Goal: Task Accomplishment & Management: Manage account settings

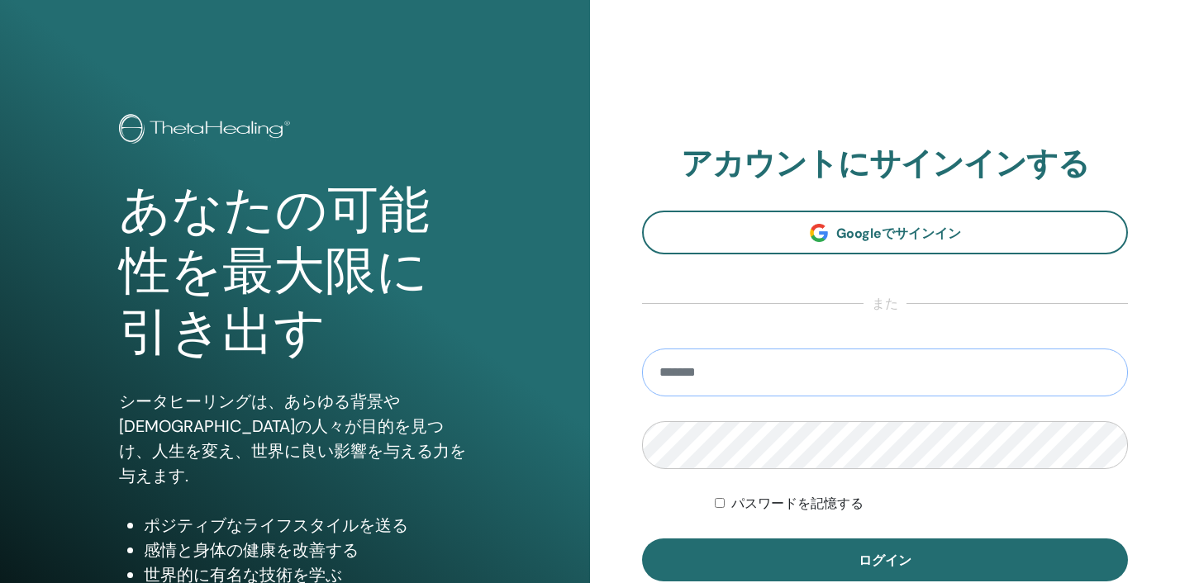
type input "**********"
click at [885, 560] on button "ログイン" at bounding box center [885, 560] width 486 height 43
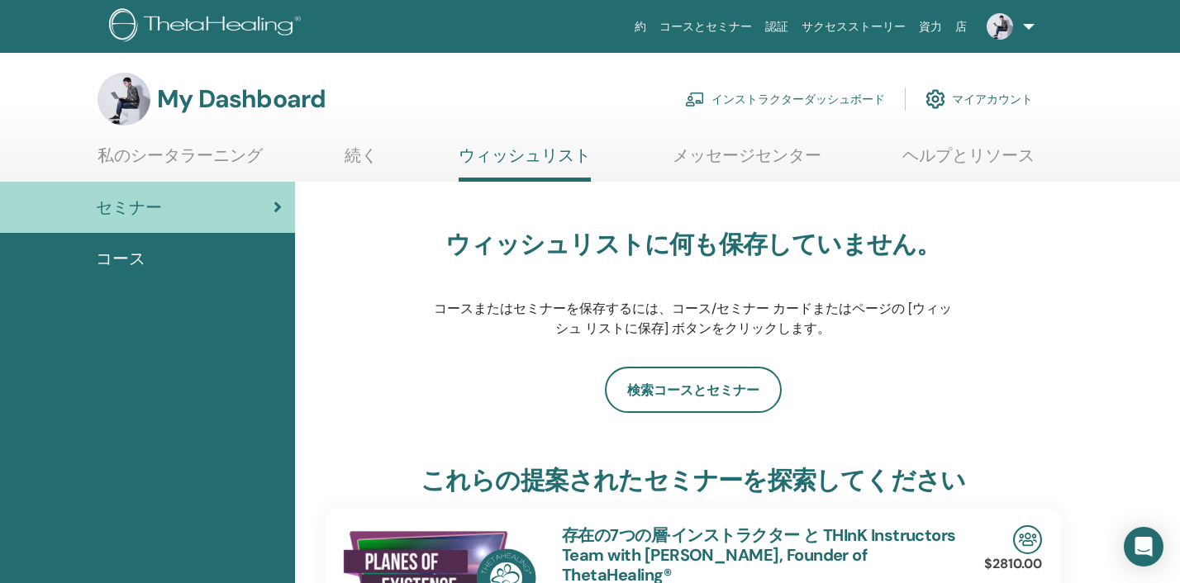
click at [767, 100] on link "インストラクターダッシュボード" at bounding box center [785, 99] width 200 height 36
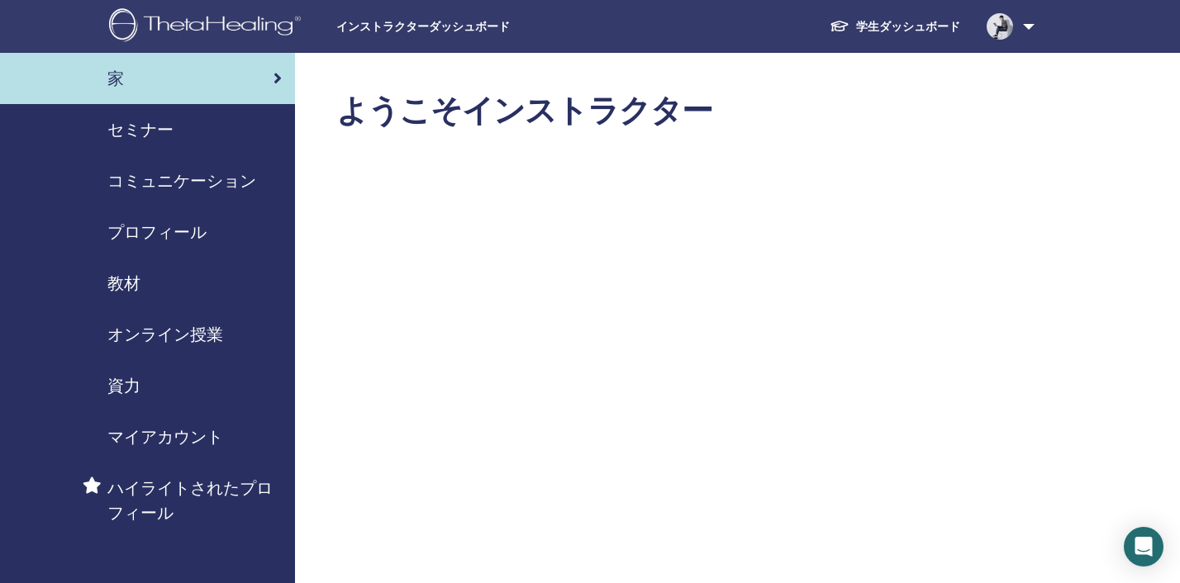
click at [198, 133] on div "セミナー" at bounding box center [147, 129] width 268 height 25
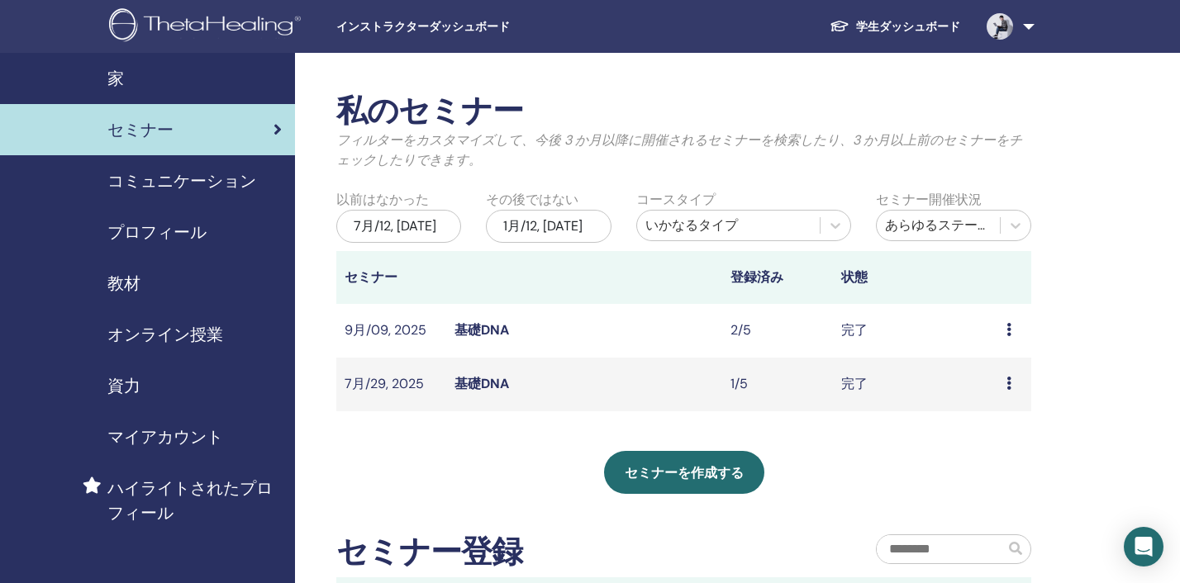
click at [411, 226] on div "7月/12, 2025" at bounding box center [398, 226] width 125 height 33
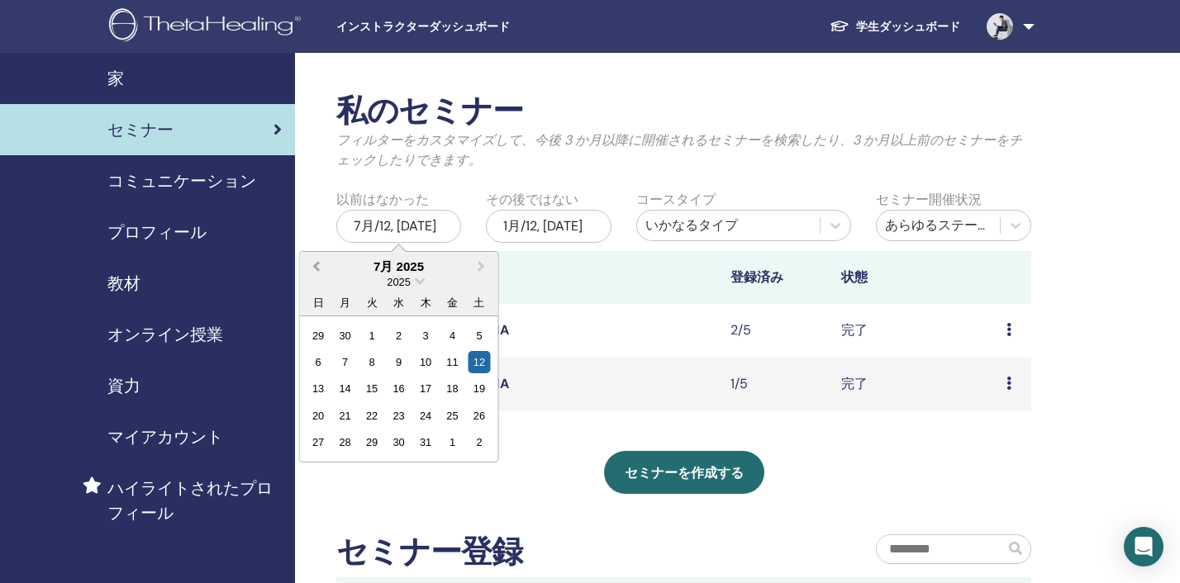
click at [312, 264] on button "Previous Month" at bounding box center [314, 267] width 26 height 26
click at [316, 264] on span "Previous Month" at bounding box center [316, 265] width 0 height 17
click at [484, 341] on div "1" at bounding box center [479, 335] width 22 height 22
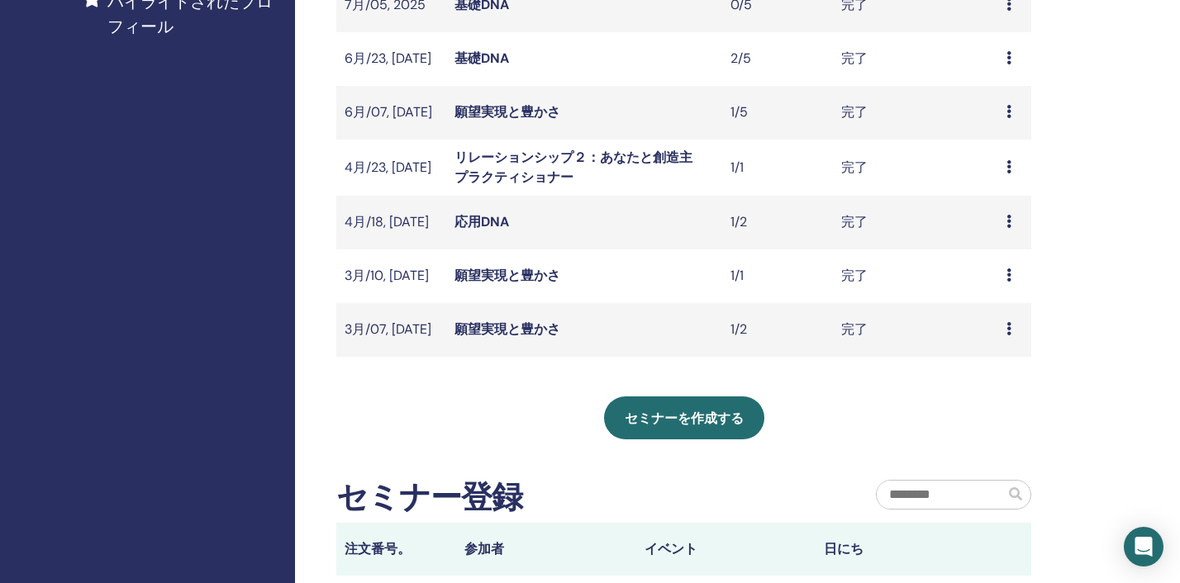
scroll to position [488, 0]
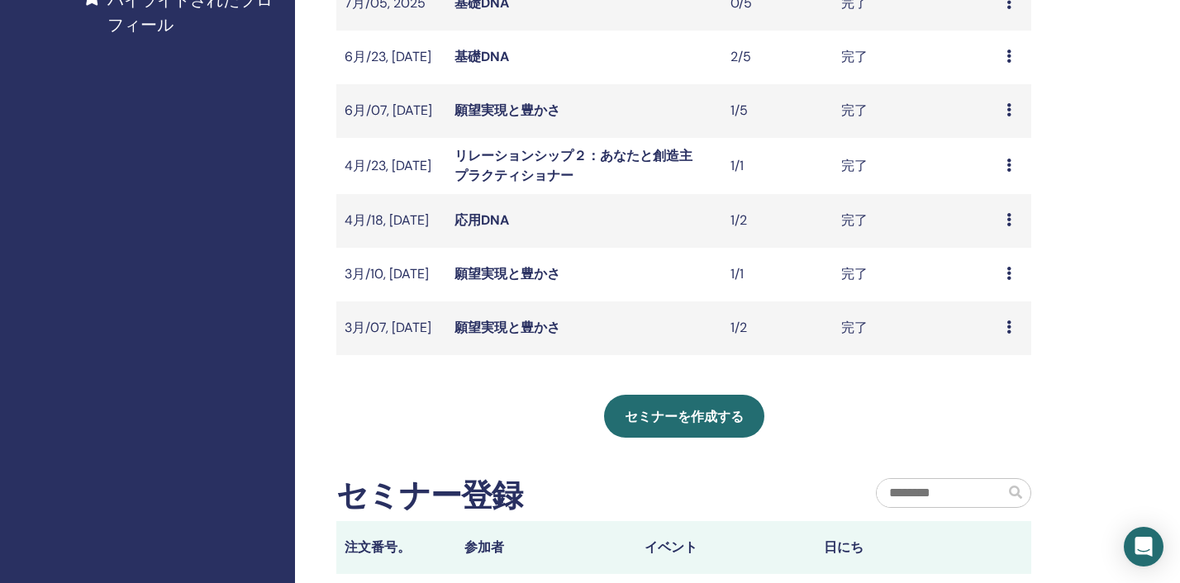
click at [503, 330] on link "願望実現と豊かさ" at bounding box center [507, 327] width 106 height 17
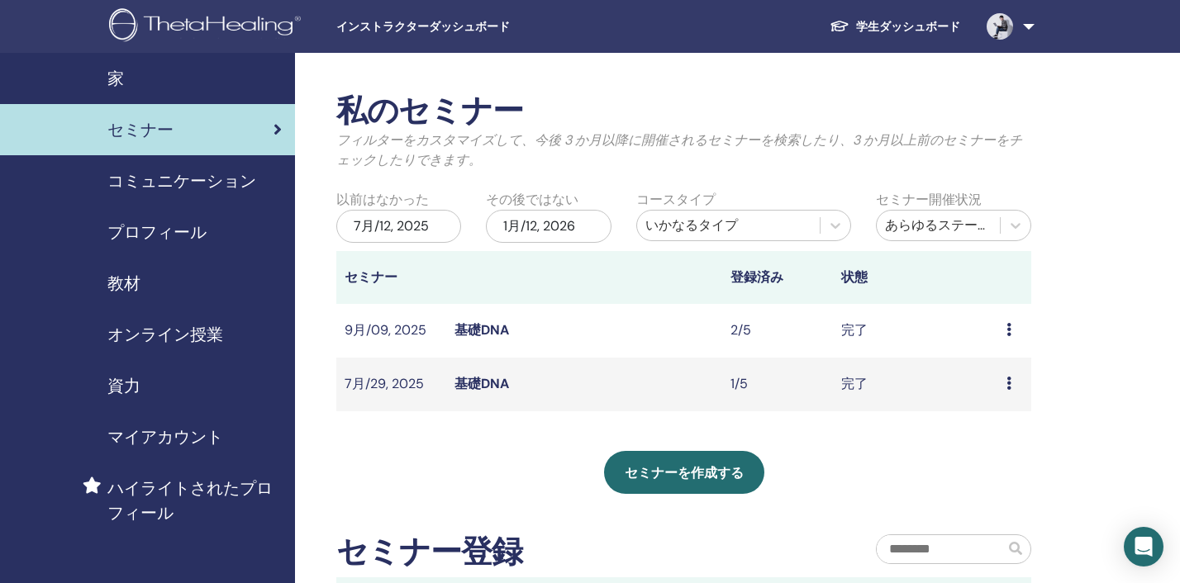
click at [376, 225] on div "7月/12, 2025" at bounding box center [398, 226] width 125 height 33
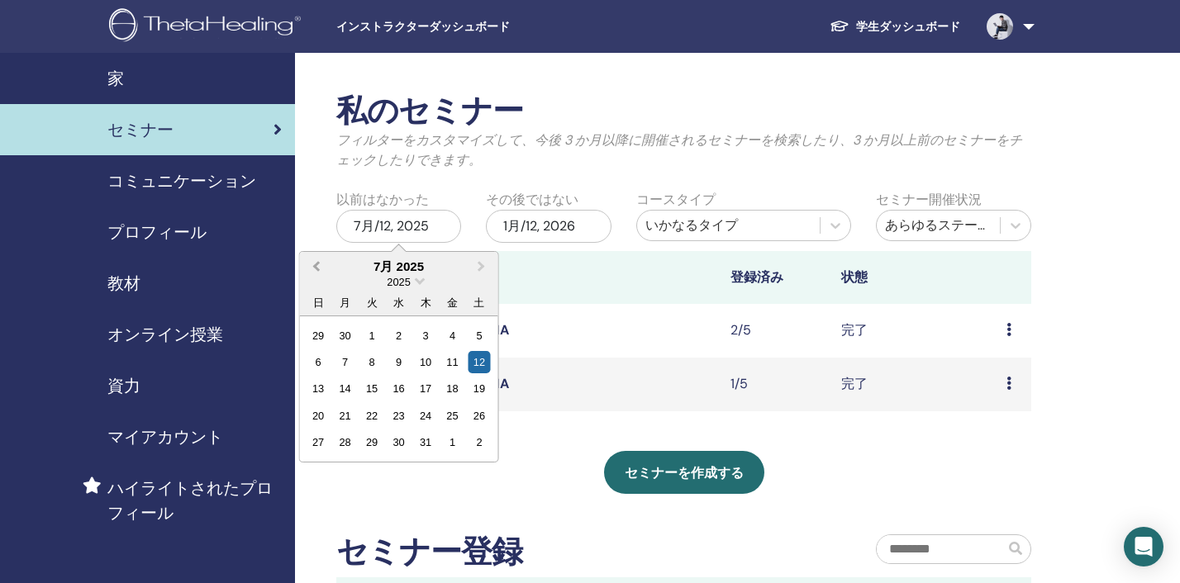
click at [324, 267] on button "Previous Month" at bounding box center [314, 267] width 26 height 26
click at [451, 364] on div "7" at bounding box center [452, 362] width 22 height 22
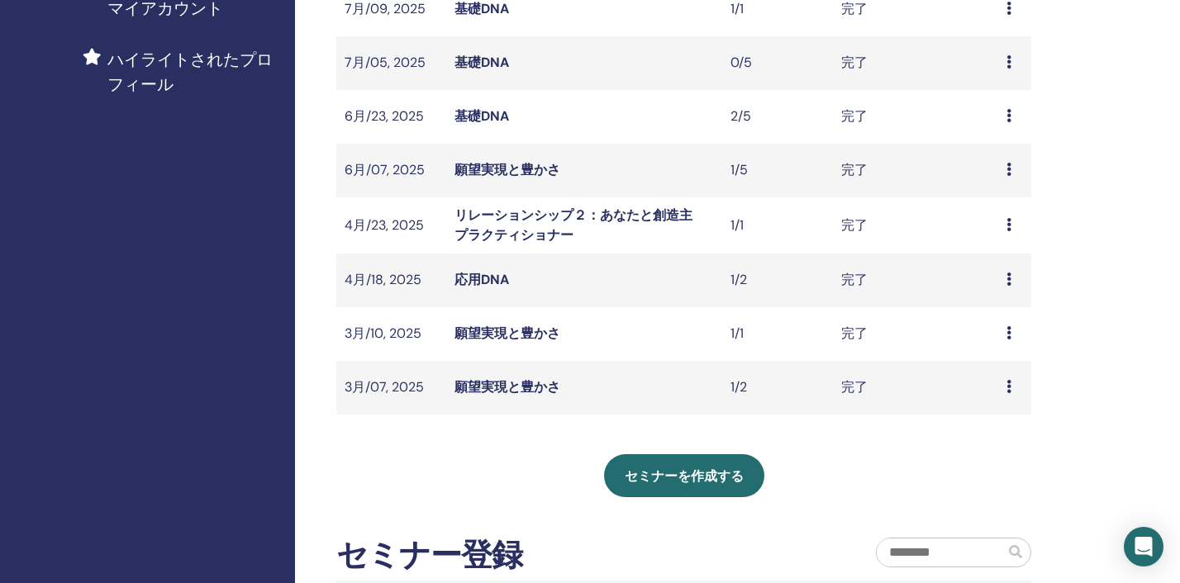
scroll to position [427, 0]
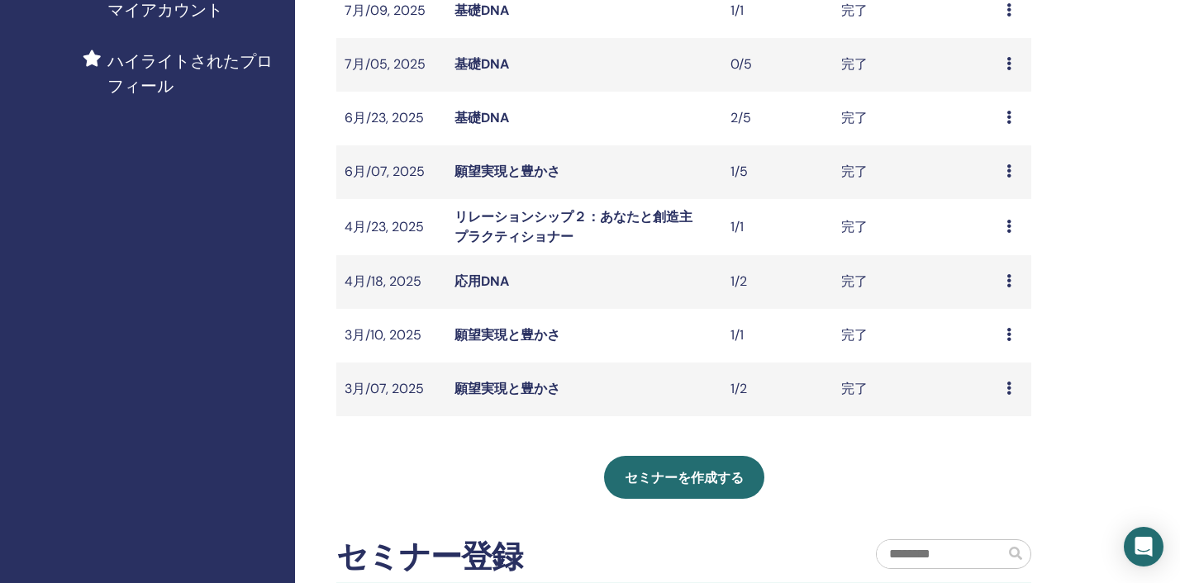
click at [497, 335] on link "願望実現と豊かさ" at bounding box center [507, 334] width 106 height 17
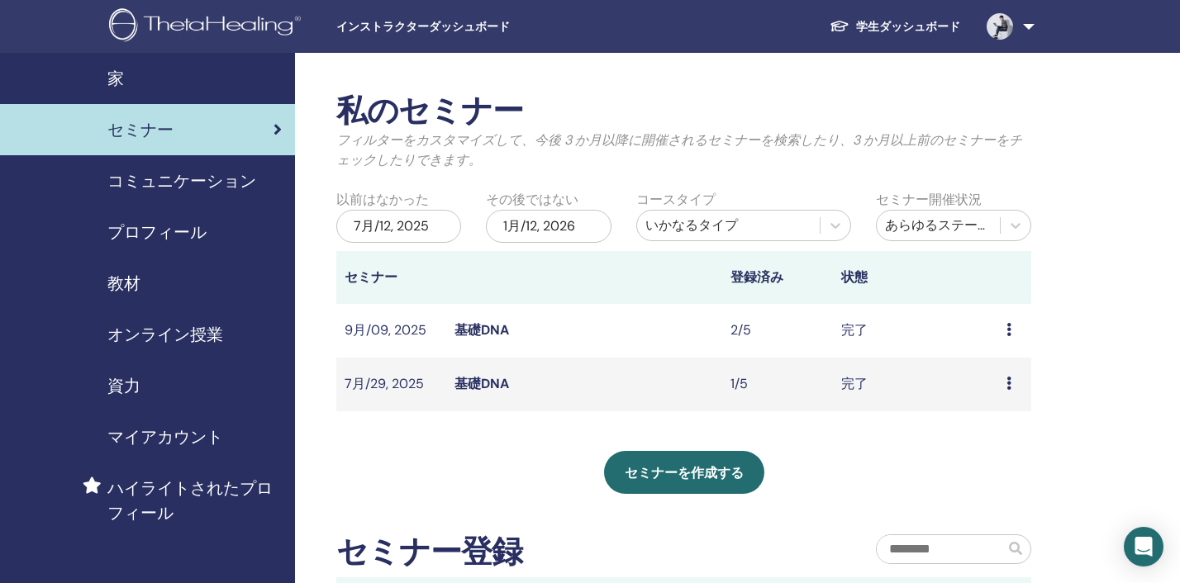
click at [386, 218] on div "7月/12, 2025" at bounding box center [398, 226] width 125 height 33
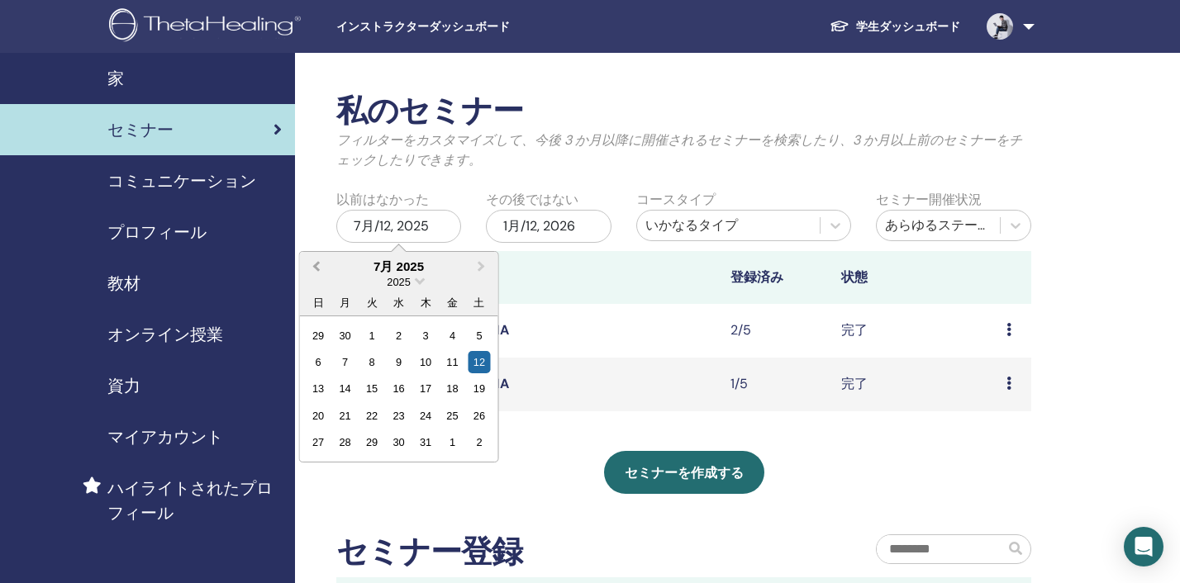
click at [316, 268] on span "Previous Month" at bounding box center [316, 265] width 0 height 17
click at [448, 368] on div "7" at bounding box center [452, 362] width 22 height 22
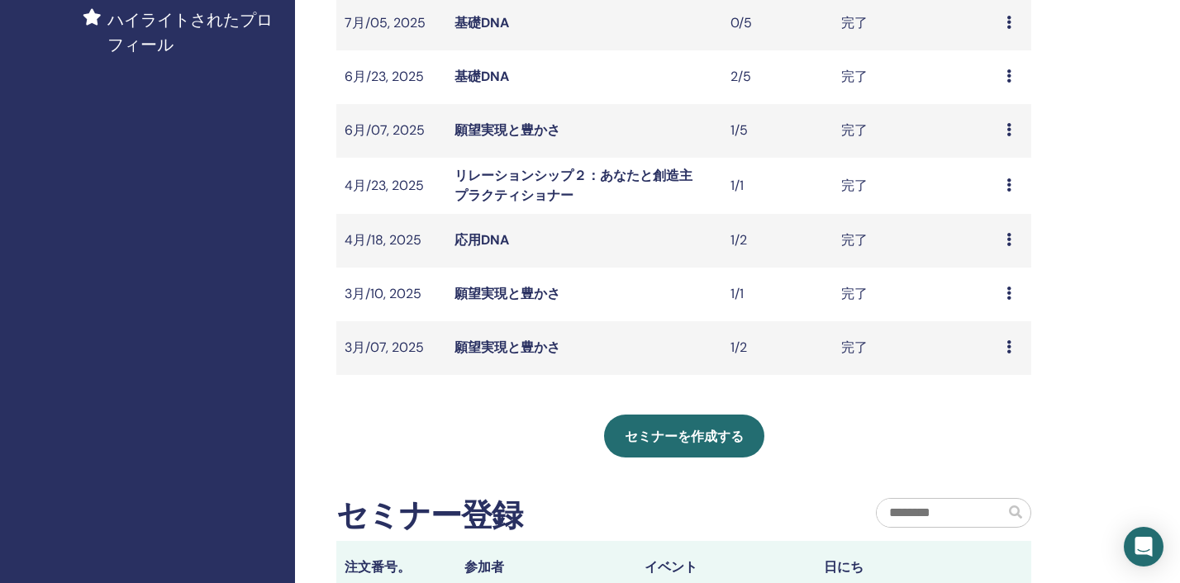
scroll to position [457, 0]
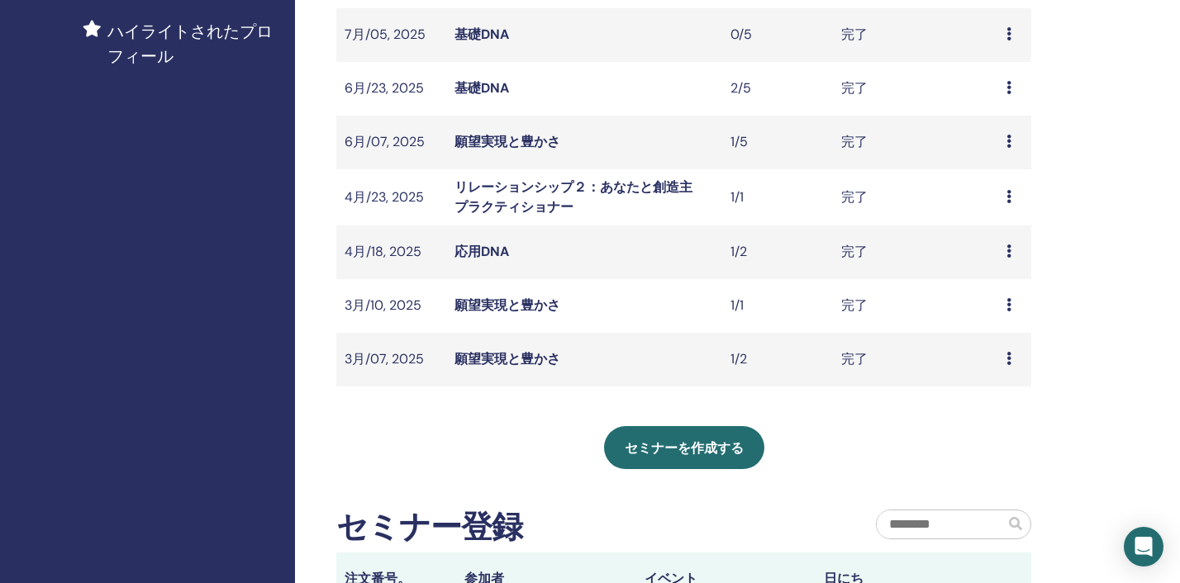
click at [529, 192] on link "リレーションシップ２：あなたと創造主　プラクティショナー" at bounding box center [579, 196] width 251 height 37
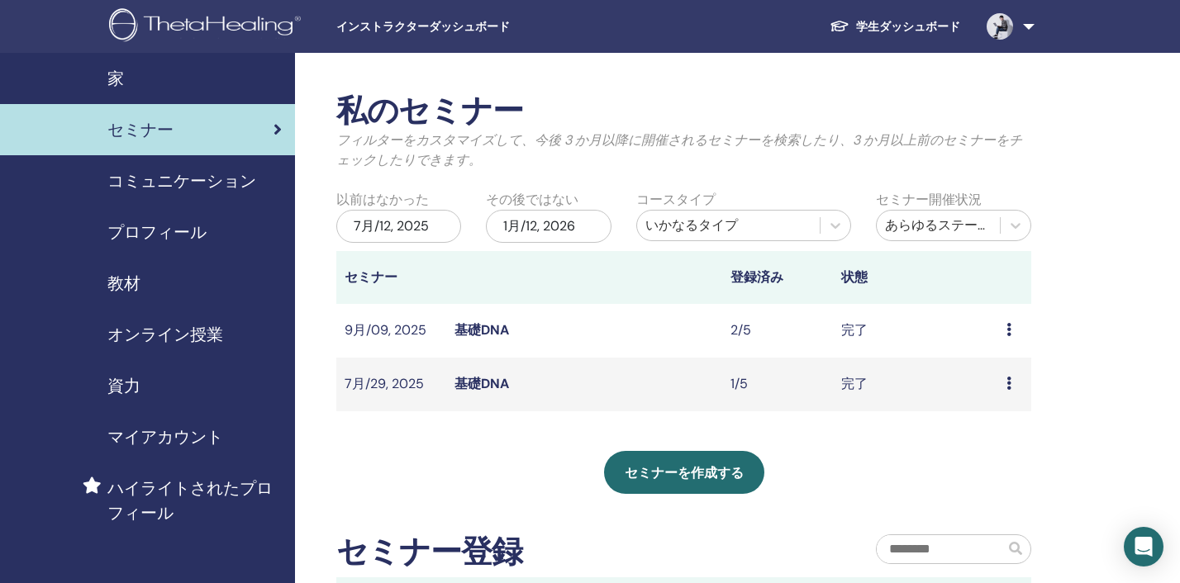
click at [415, 230] on div "7月/12, 2025" at bounding box center [398, 226] width 125 height 33
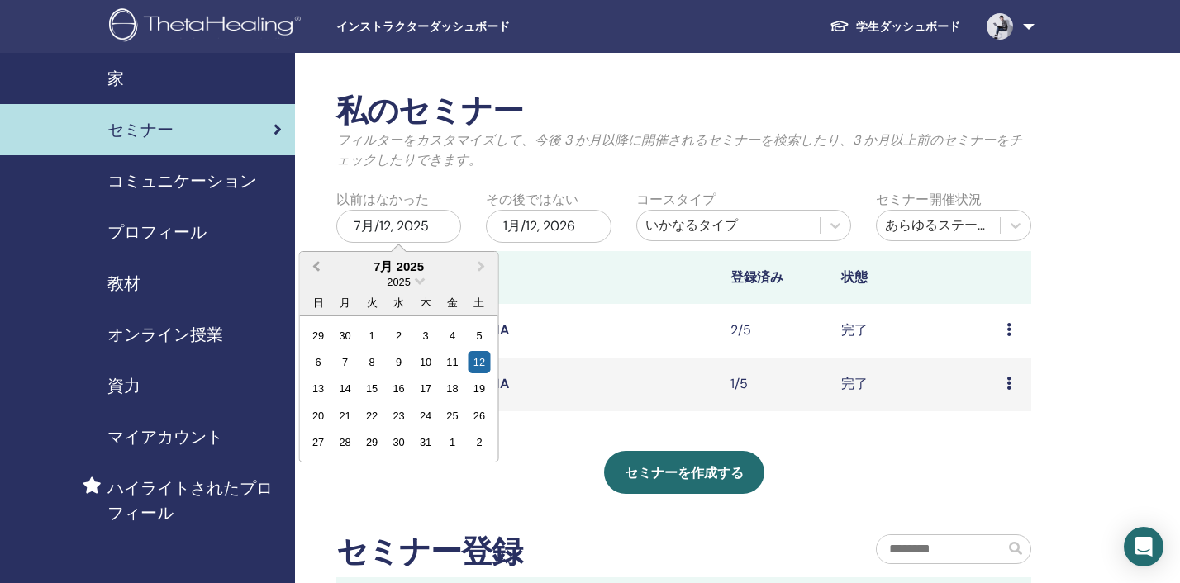
click at [316, 268] on span "Previous Month" at bounding box center [316, 265] width 0 height 17
click at [345, 392] on div "10" at bounding box center [345, 388] width 22 height 22
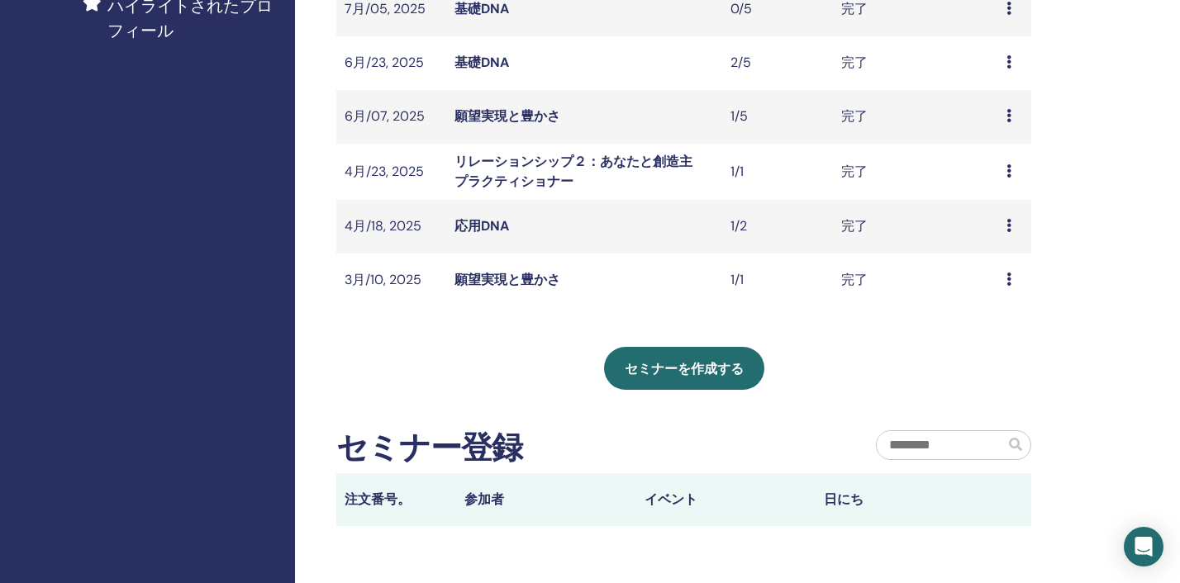
scroll to position [434, 0]
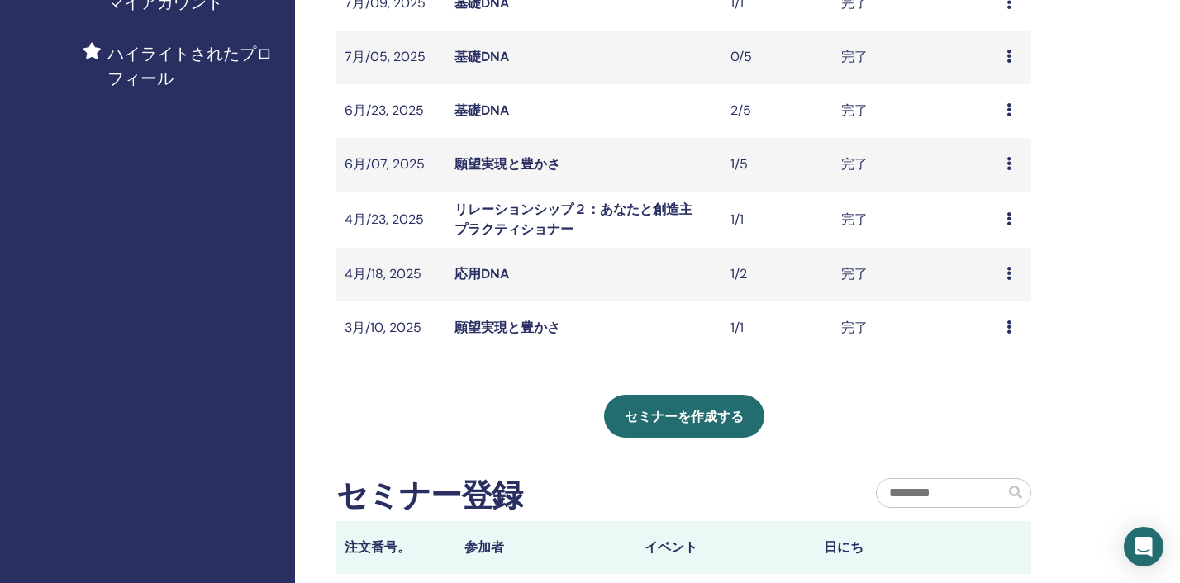
click at [483, 276] on link "応用DNA" at bounding box center [481, 273] width 55 height 17
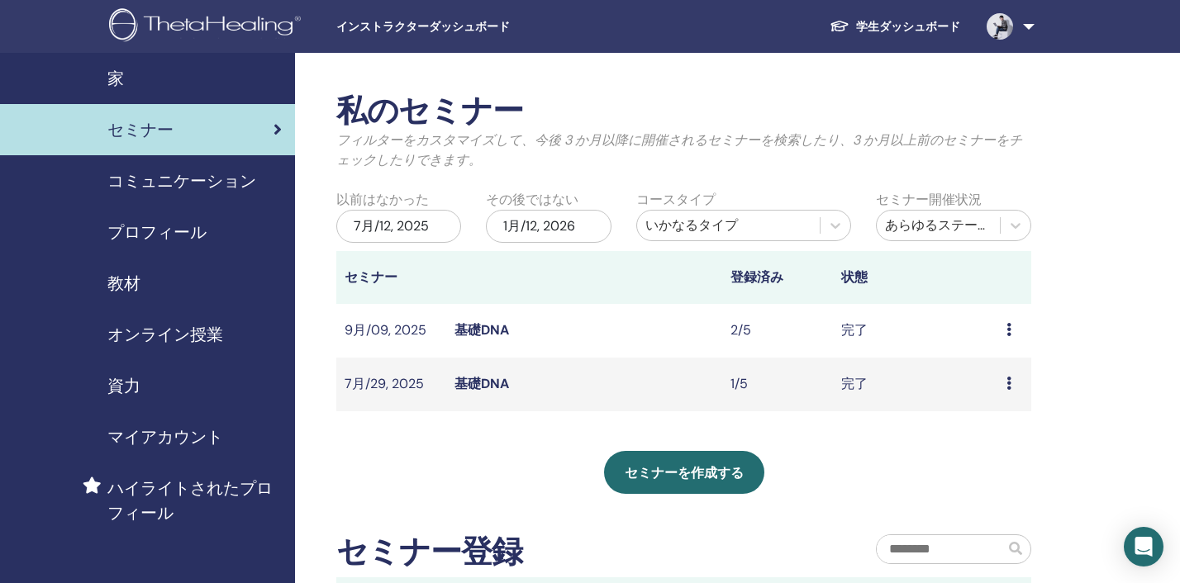
click at [373, 228] on div "7月/12, 2025" at bounding box center [398, 226] width 125 height 33
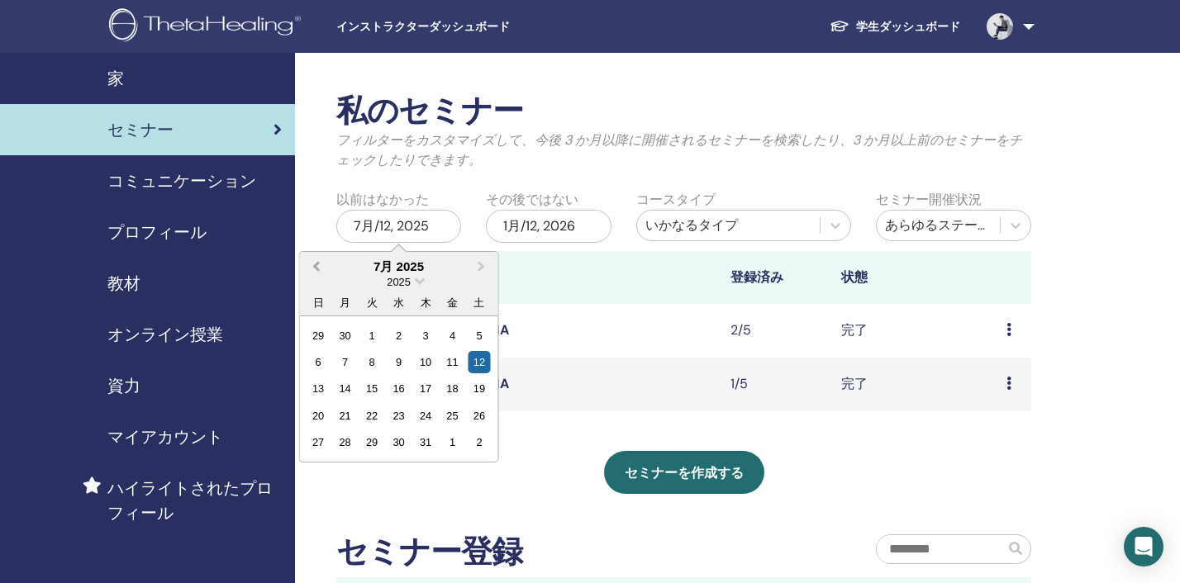
click at [317, 272] on button "Previous Month" at bounding box center [314, 267] width 26 height 26
click at [372, 340] on div "1" at bounding box center [371, 335] width 22 height 22
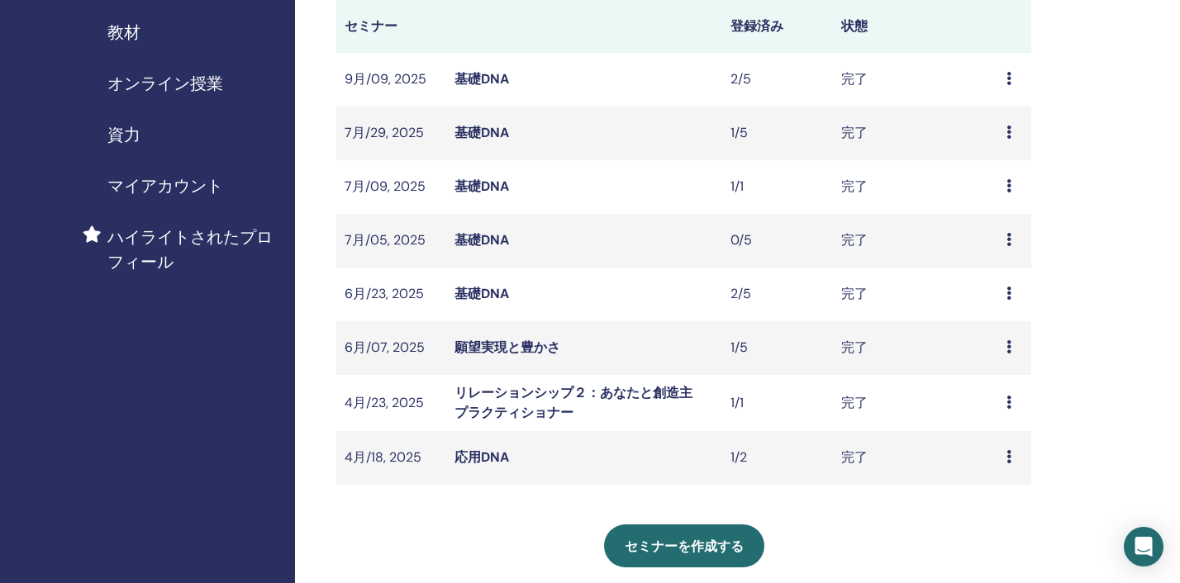
scroll to position [267, 0]
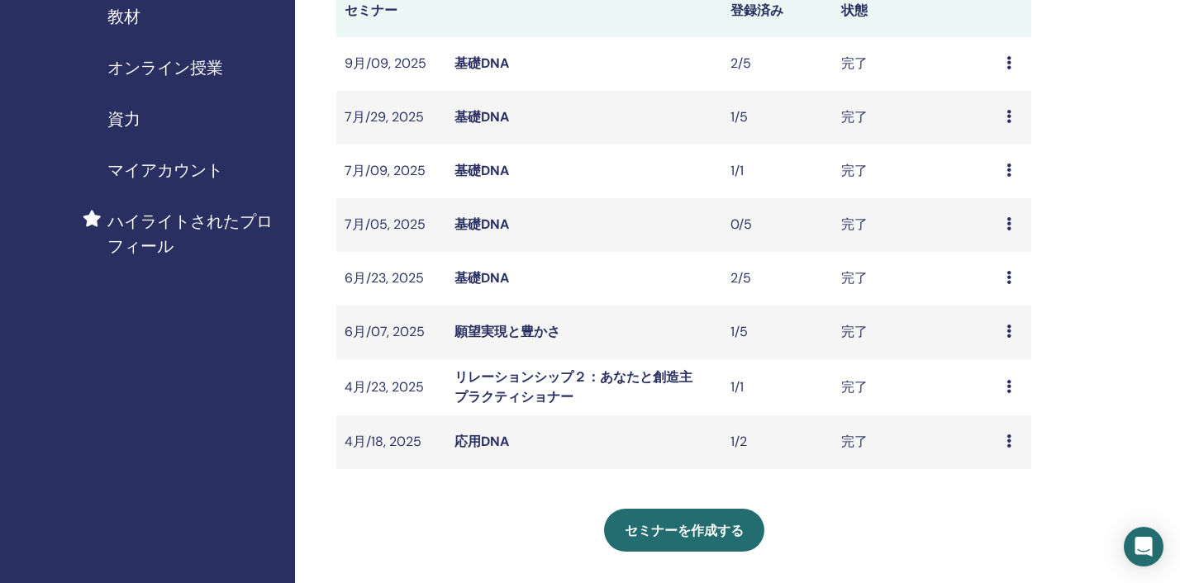
click at [483, 275] on link "基礎DNA" at bounding box center [481, 277] width 55 height 17
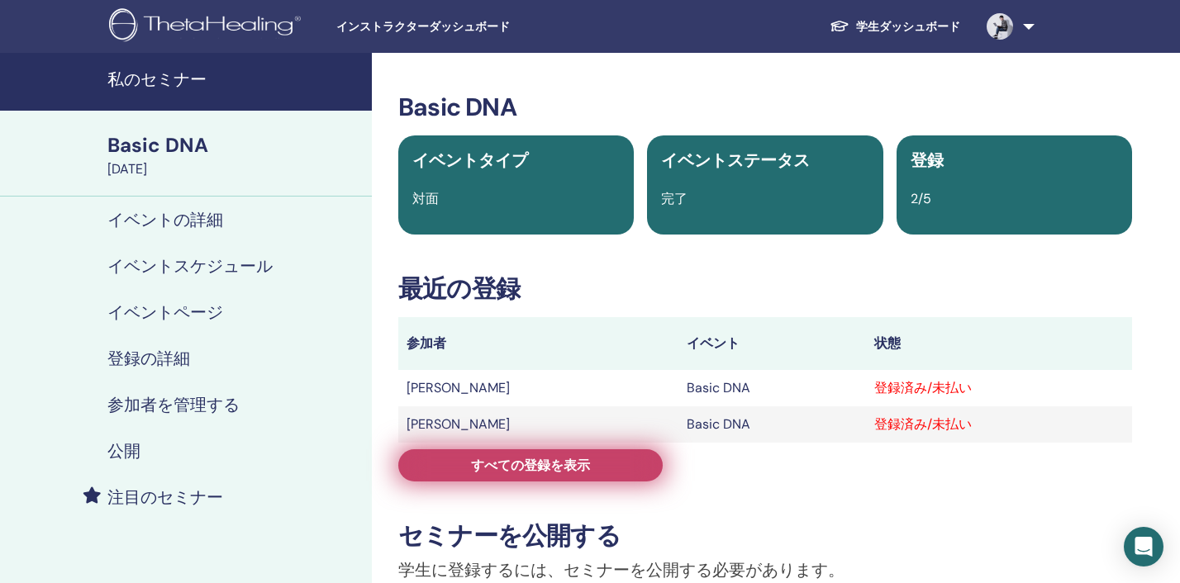
click at [561, 472] on span "すべての登録を表示" at bounding box center [530, 465] width 119 height 17
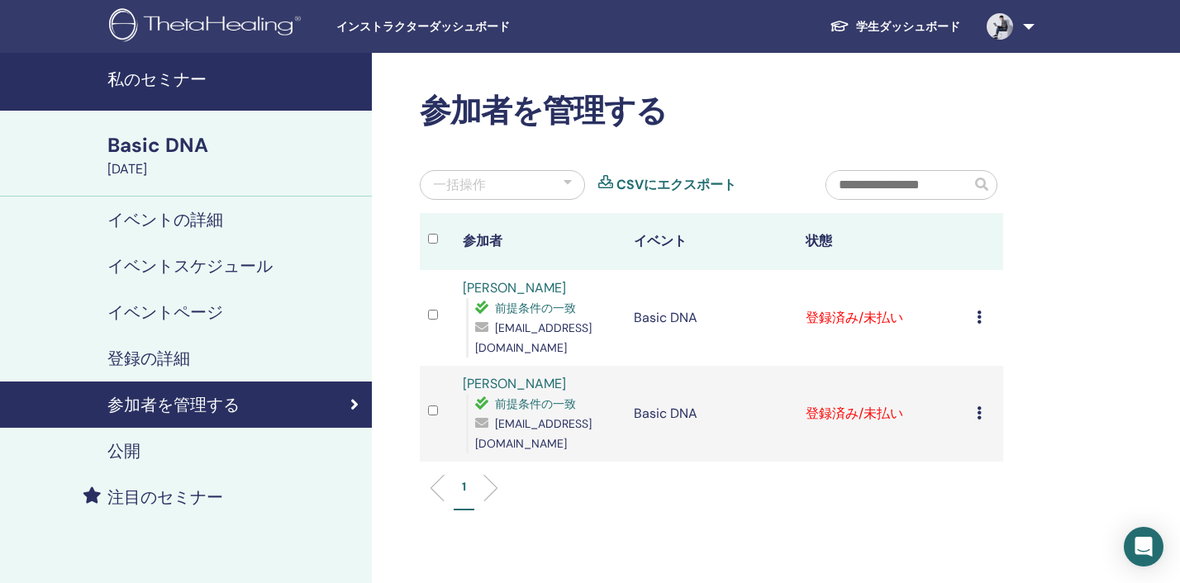
click at [980, 318] on icon at bounding box center [978, 317] width 5 height 13
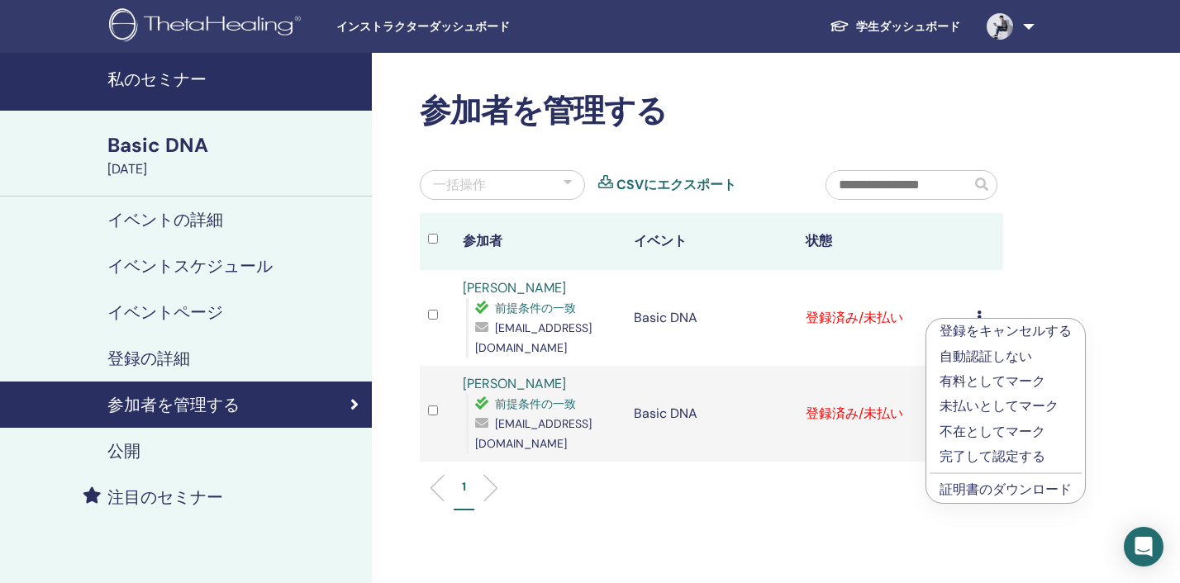
click at [966, 463] on p "完了して認定する" at bounding box center [1005, 457] width 132 height 20
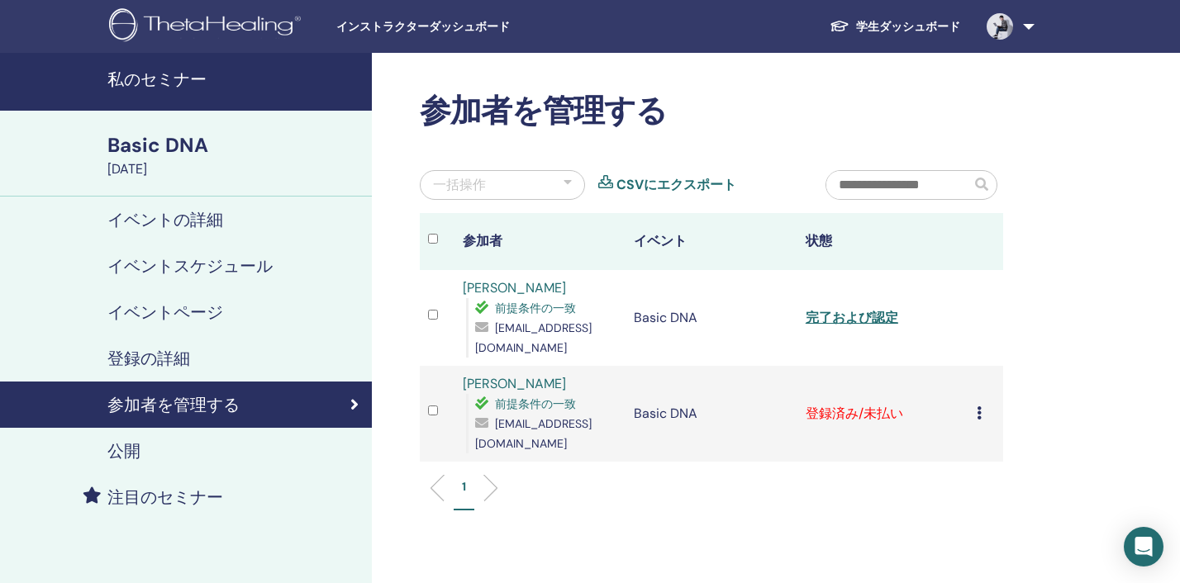
click at [974, 415] on td "登録をキャンセルする 自動認証しない 有料としてマーク 未払いとしてマーク 不在としてマーク 完了して認定する 証明書のダウンロード" at bounding box center [985, 414] width 35 height 96
click at [982, 414] on div "登録をキャンセルする 自動認証しない 有料としてマーク 未払いとしてマーク 不在としてマーク 完了して認定する 証明書のダウンロード" at bounding box center [985, 414] width 18 height 20
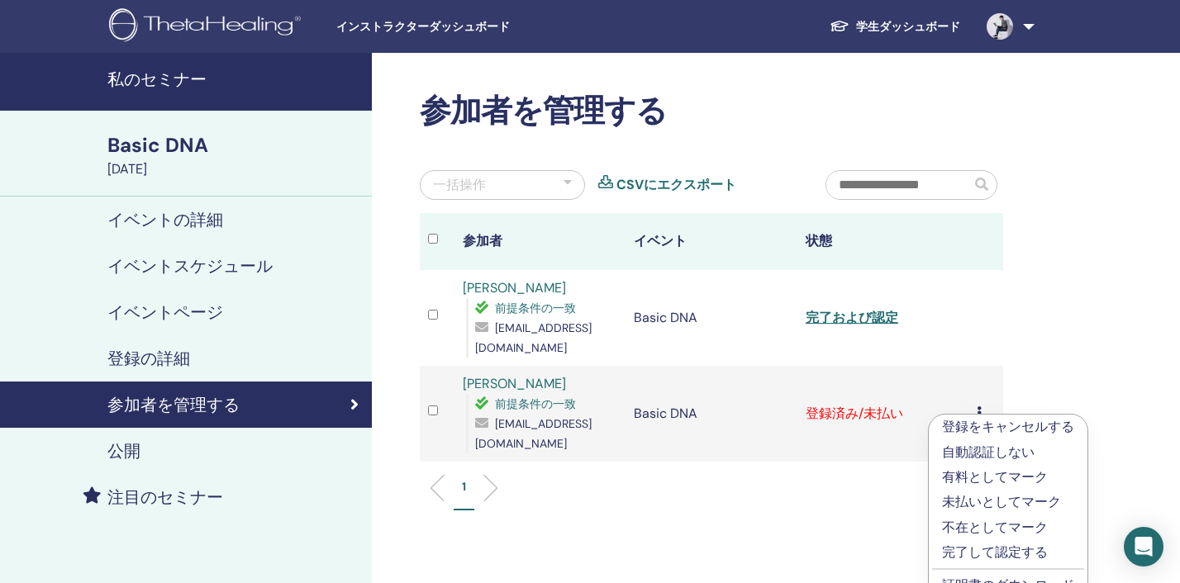
click at [958, 547] on p "完了して認定する" at bounding box center [1008, 553] width 132 height 20
